Goal: Communication & Community: Ask a question

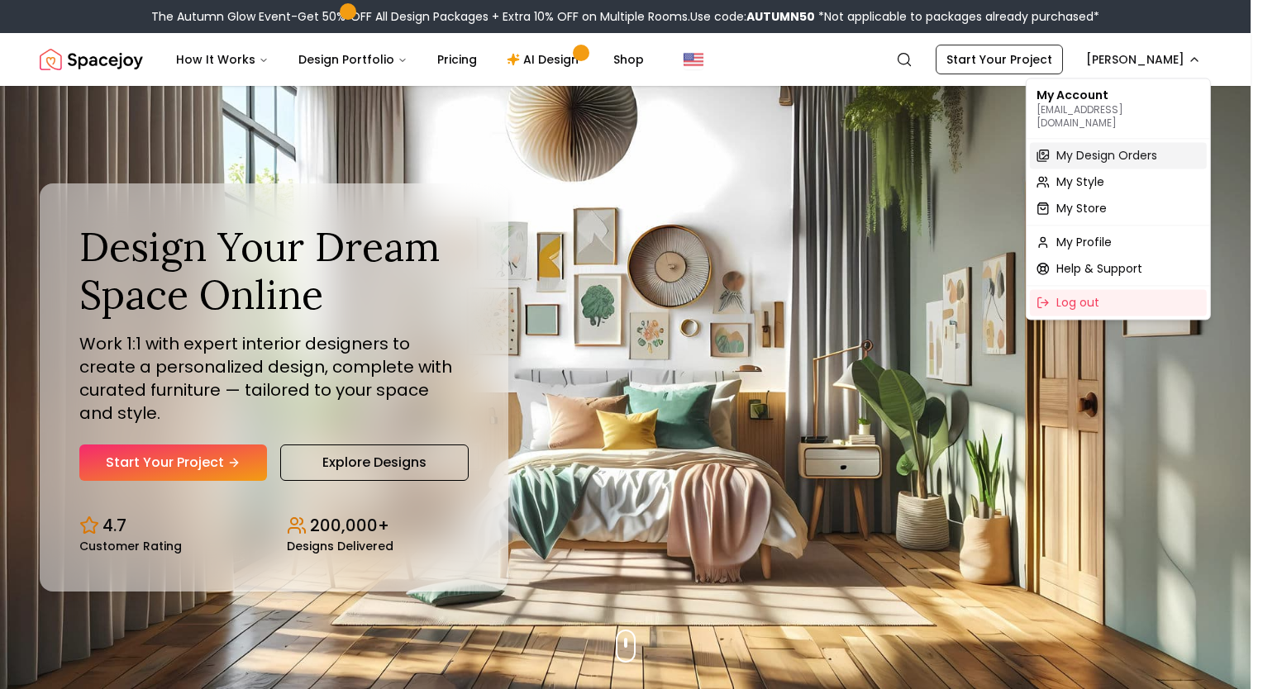
click at [1101, 147] on span "My Design Orders" at bounding box center [1106, 155] width 101 height 17
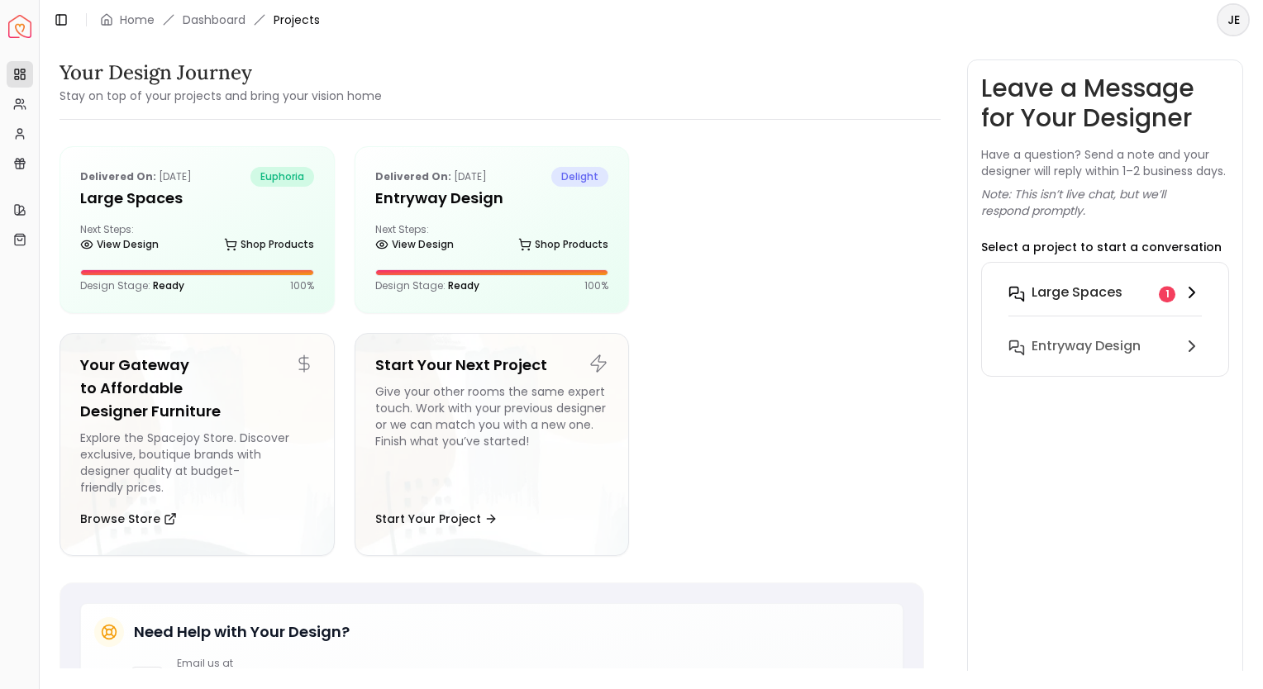
click at [1108, 303] on h6 "Large Spaces" at bounding box center [1077, 293] width 91 height 20
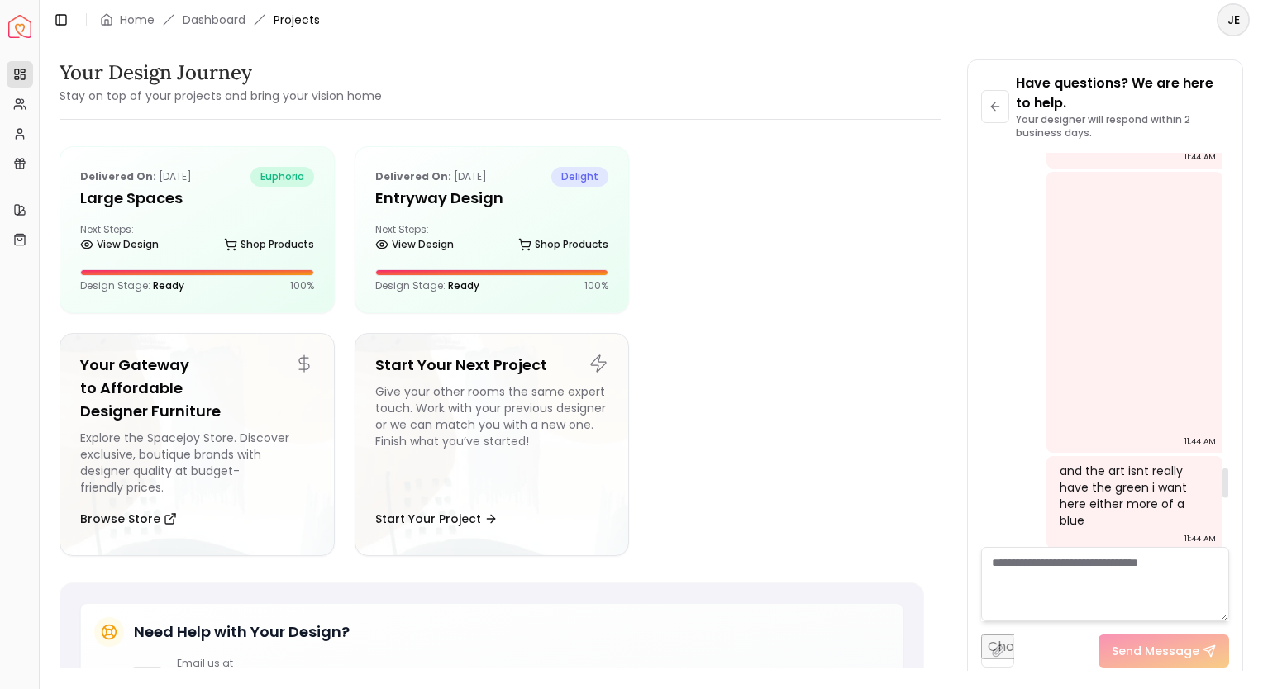
scroll to position [4210, 0]
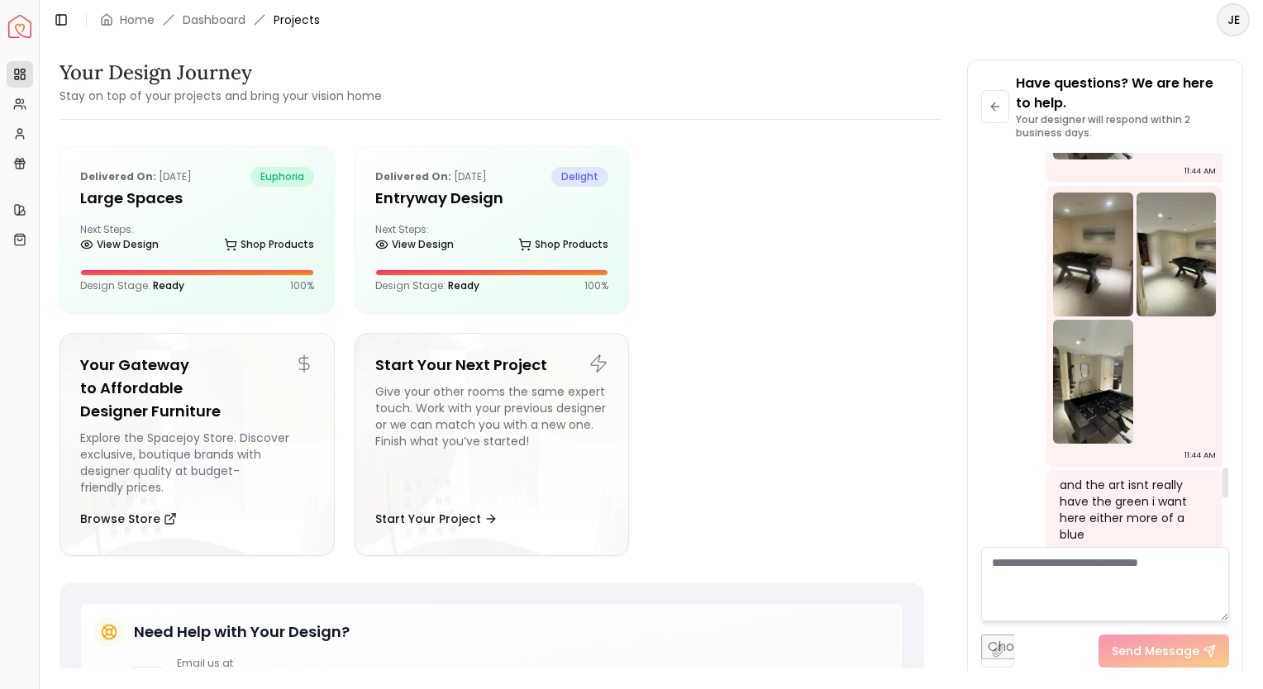
click at [1109, 317] on img at bounding box center [1093, 255] width 80 height 124
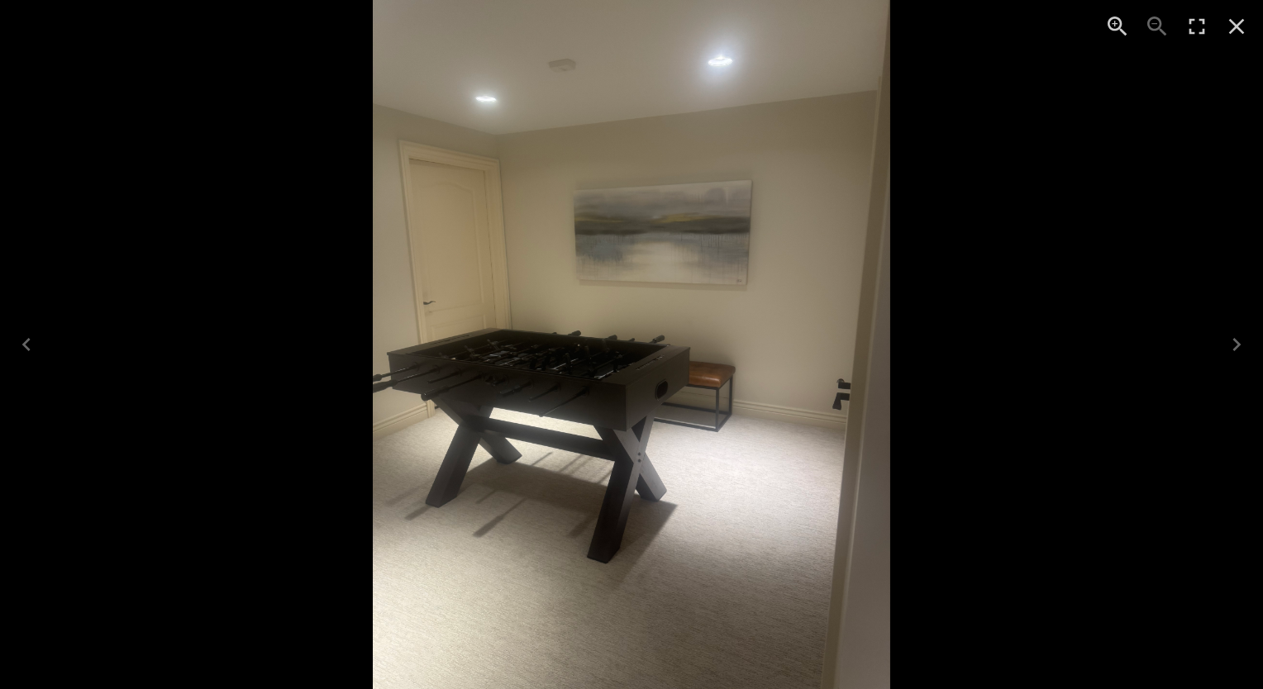
click at [1237, 28] on icon "Close" at bounding box center [1237, 27] width 16 height 16
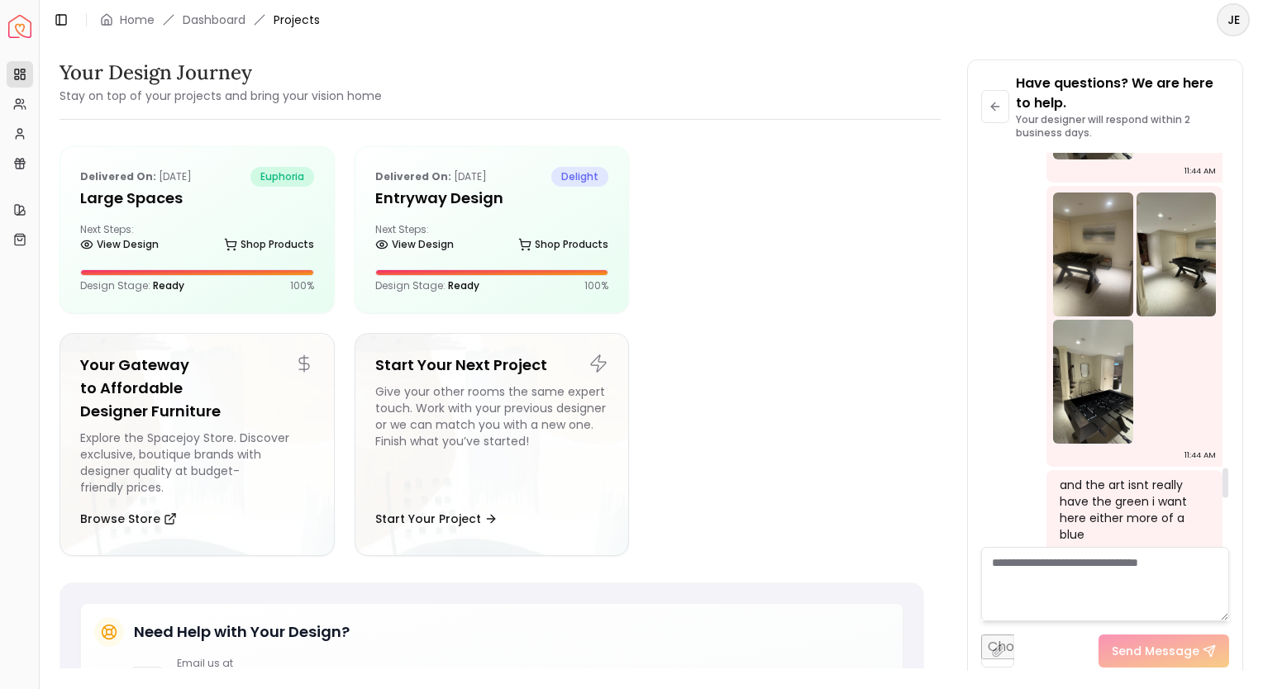
click at [1201, 317] on img at bounding box center [1177, 255] width 80 height 124
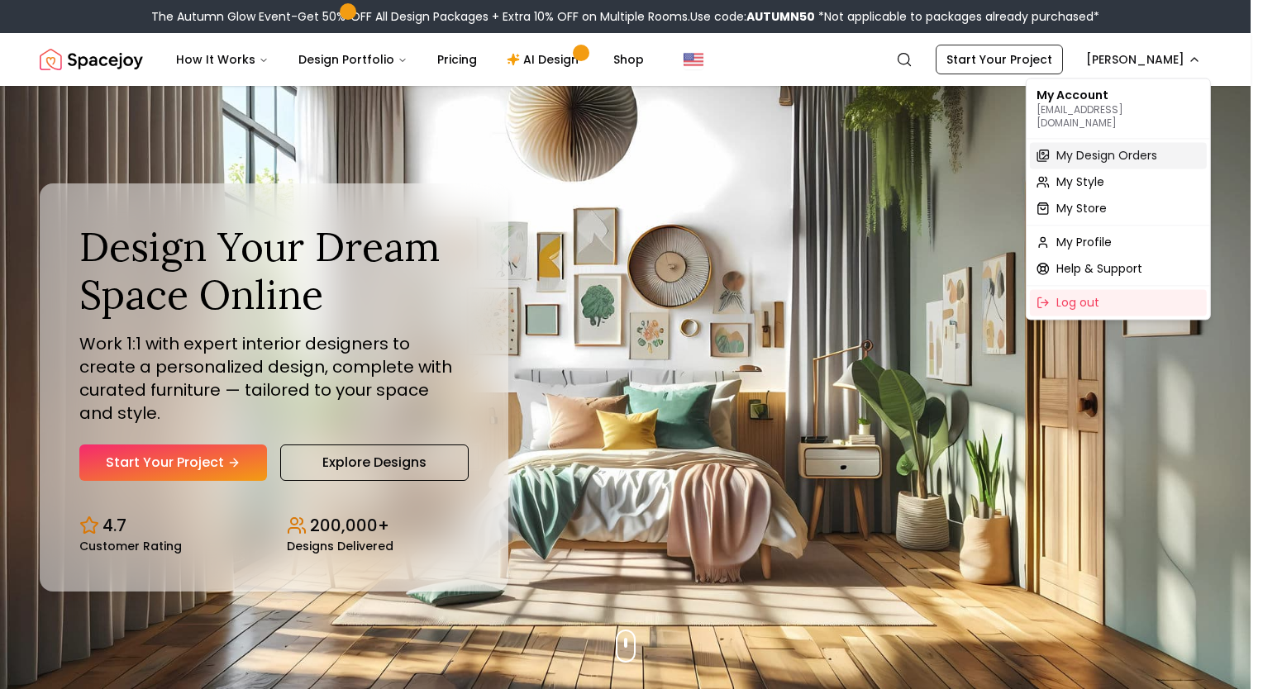
click at [1098, 147] on span "My Design Orders" at bounding box center [1106, 155] width 101 height 17
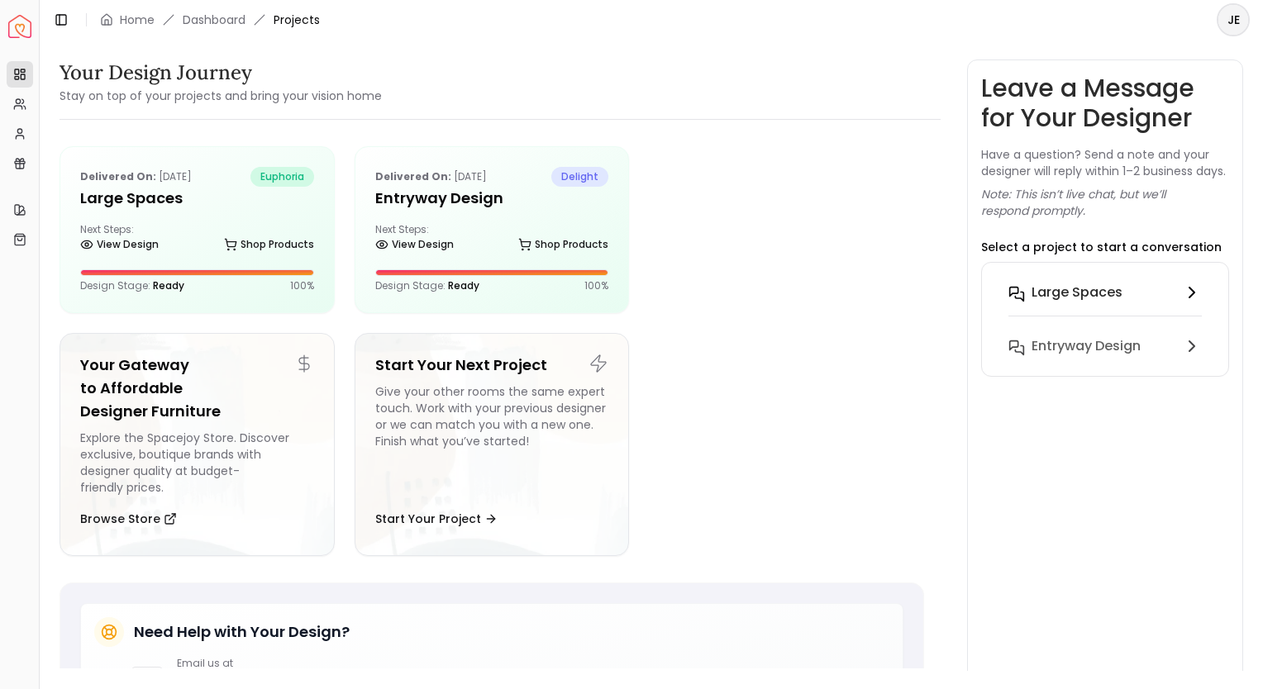
click at [1075, 303] on h6 "Large Spaces" at bounding box center [1077, 293] width 91 height 20
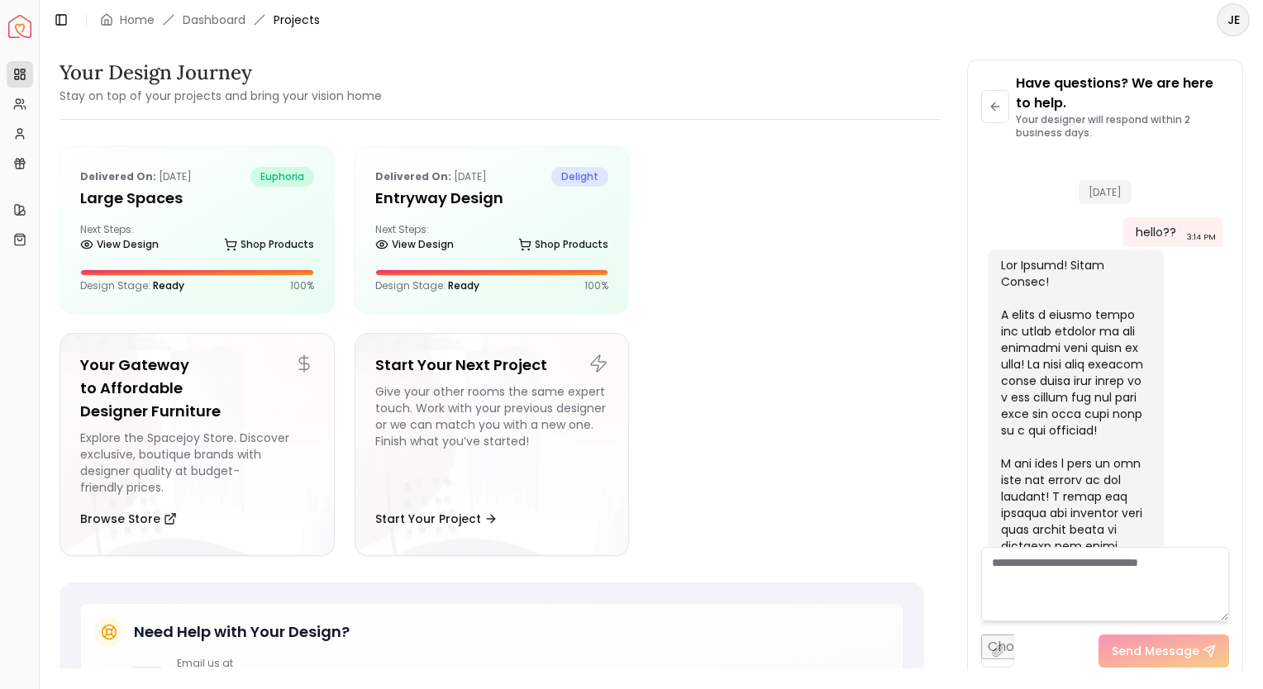
scroll to position [4872, 0]
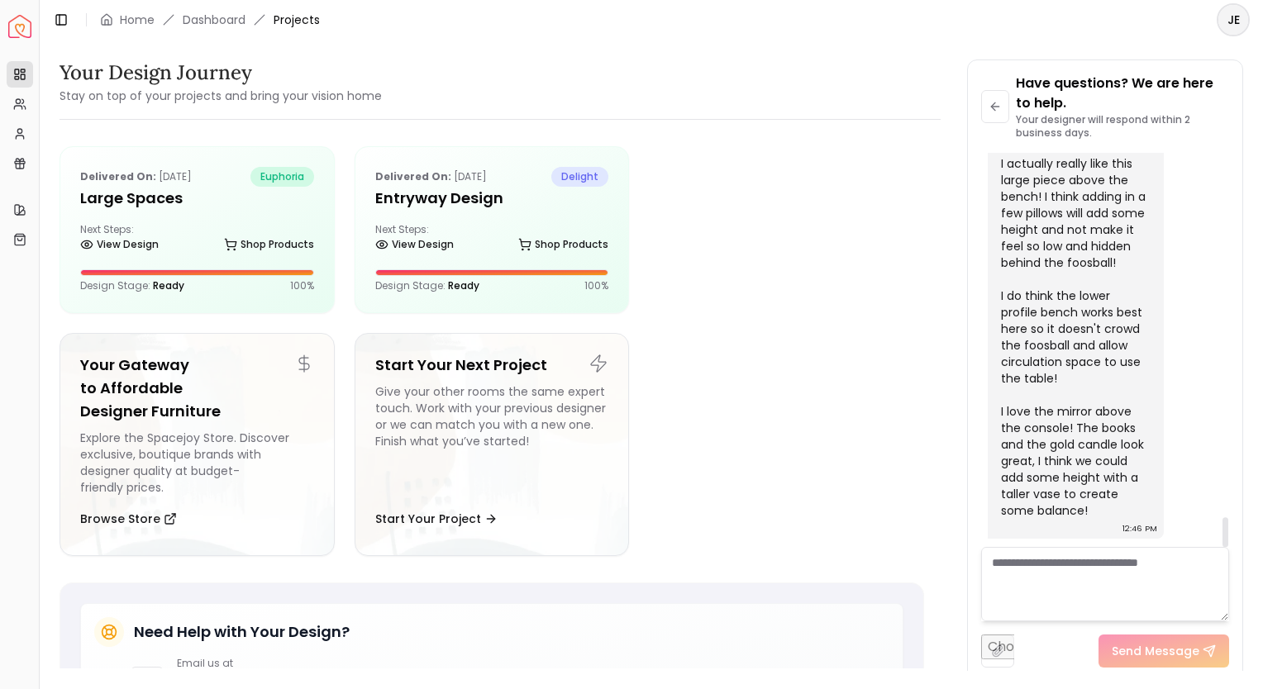
click at [1104, 587] on textarea at bounding box center [1105, 584] width 248 height 74
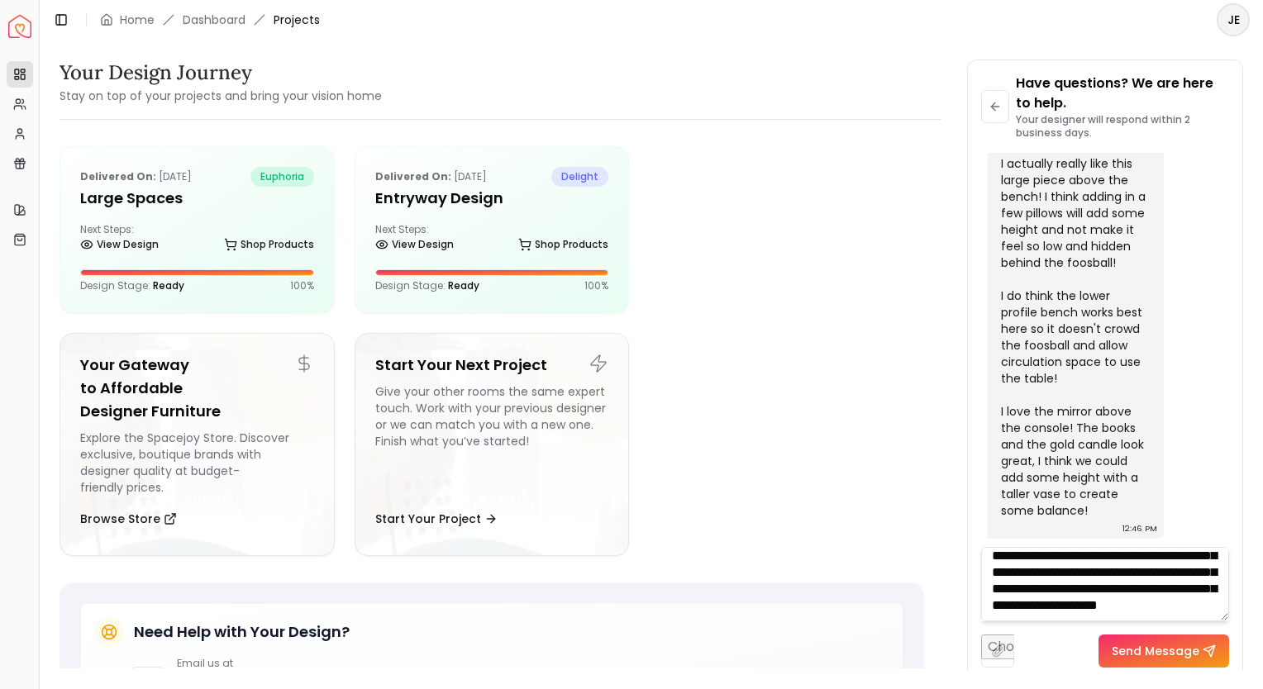
scroll to position [149, 0]
type textarea "**********"
click at [1187, 651] on button "Send Message" at bounding box center [1163, 651] width 131 height 33
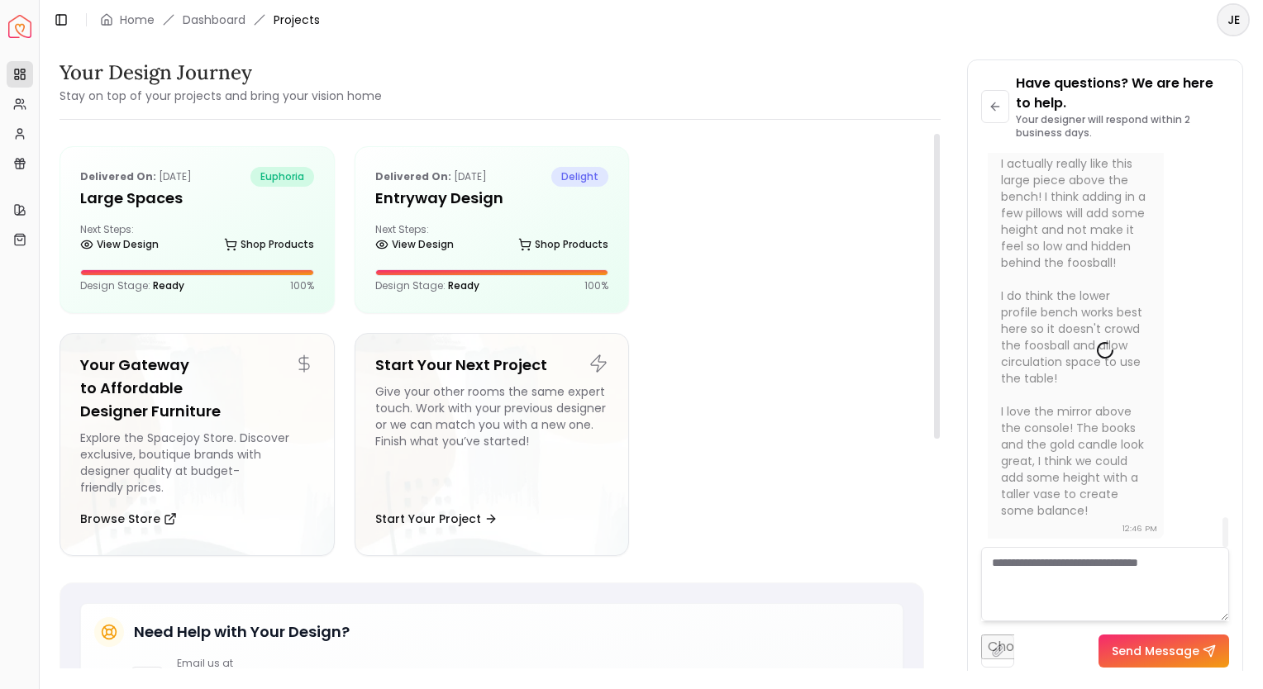
scroll to position [0, 0]
